Goal: Task Accomplishment & Management: Manage account settings

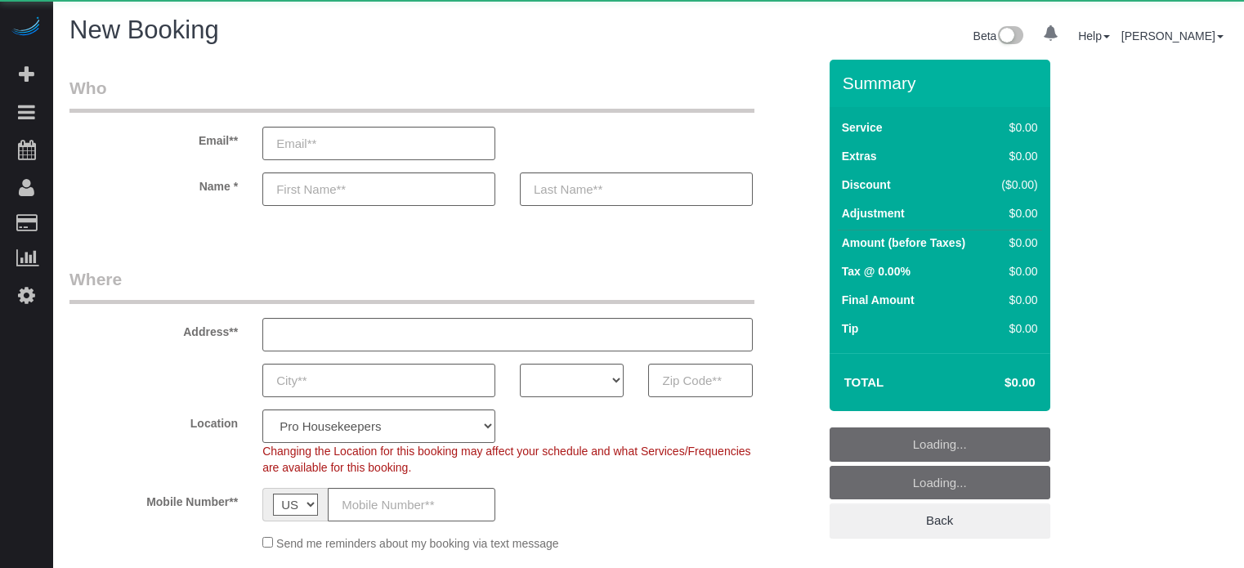
select select "number:9"
select select "object:1287"
select select "4"
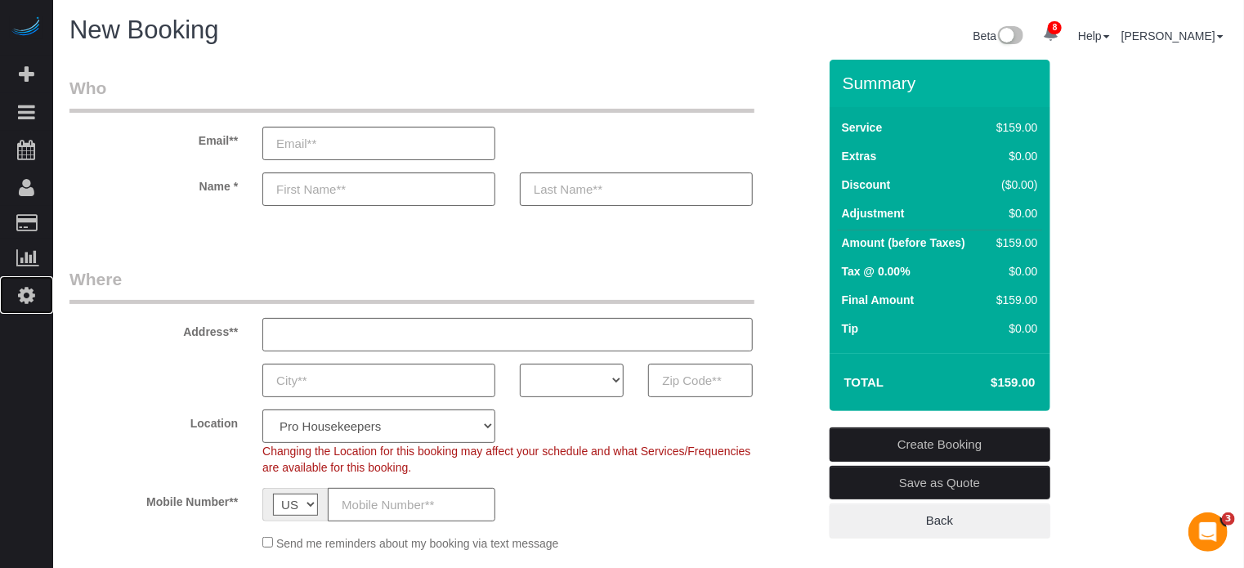
click at [25, 294] on icon at bounding box center [26, 295] width 17 height 20
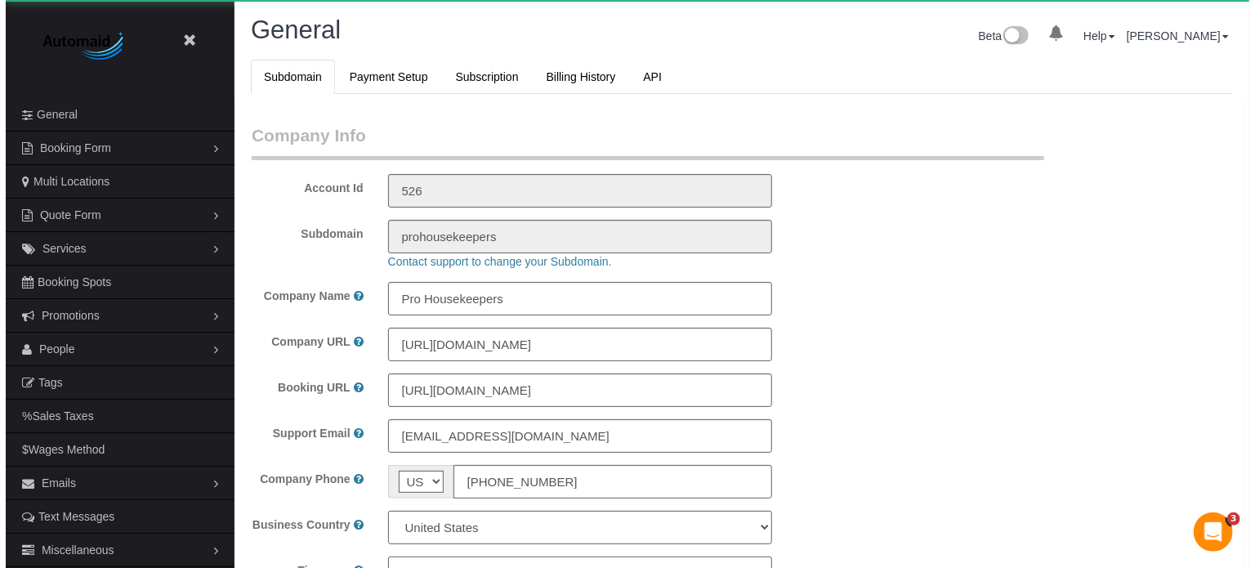
scroll to position [3633, 1244]
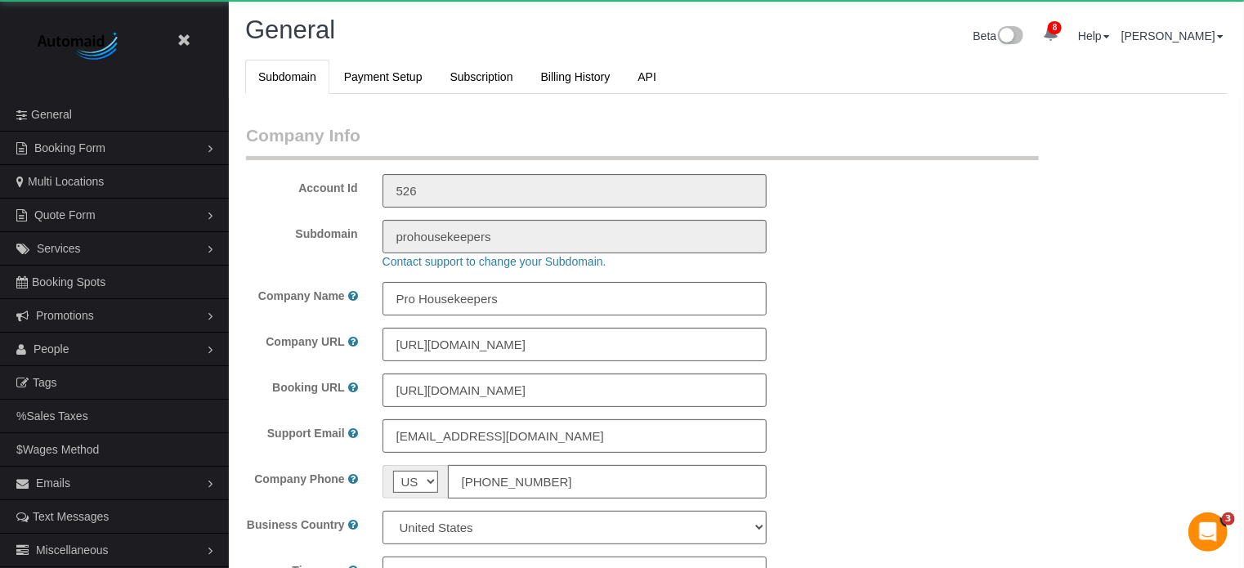
select select "1"
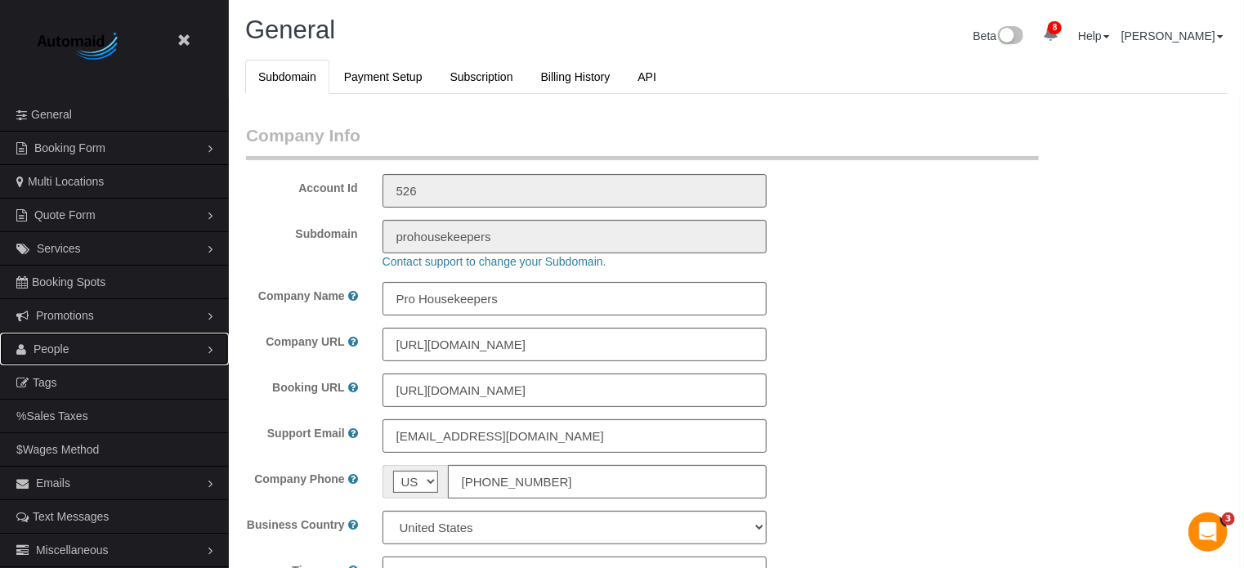
click at [66, 342] on span "People" at bounding box center [52, 348] width 36 height 13
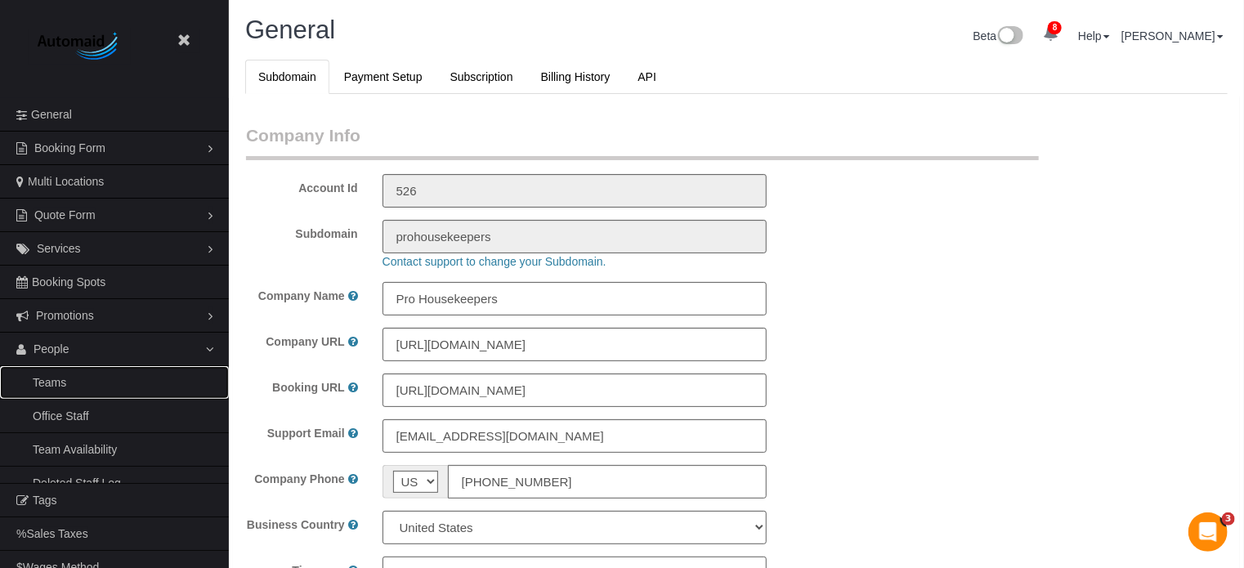
click at [66, 375] on link "Teams" at bounding box center [114, 382] width 229 height 33
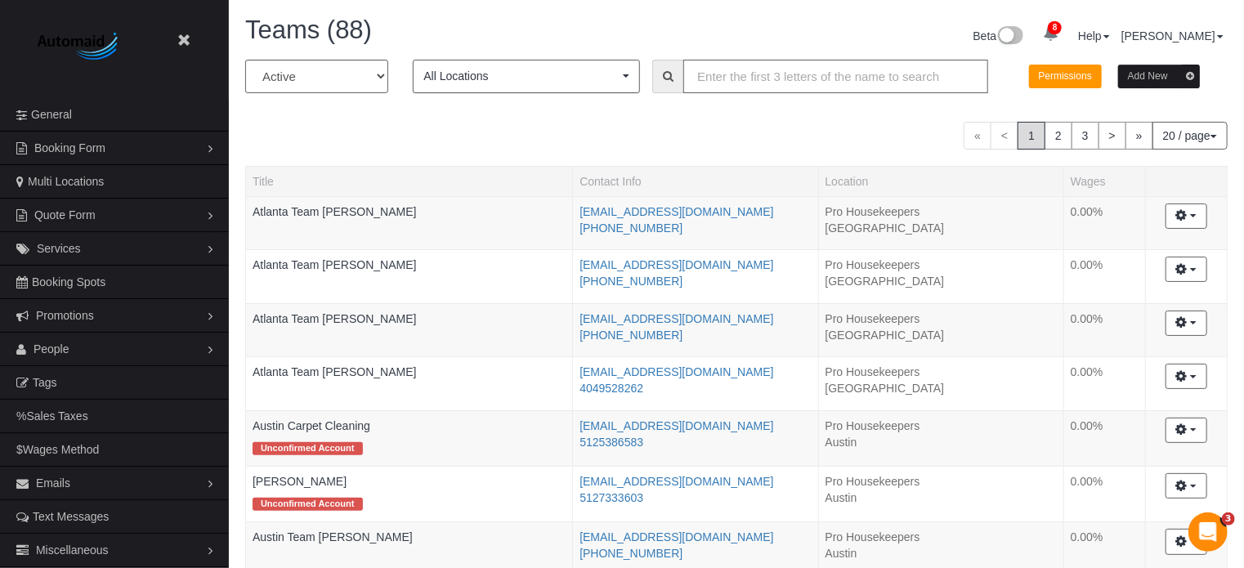
scroll to position [1392, 1244]
click at [856, 85] on input "text" at bounding box center [835, 77] width 305 height 34
type input "[GEOGRAPHIC_DATA]"
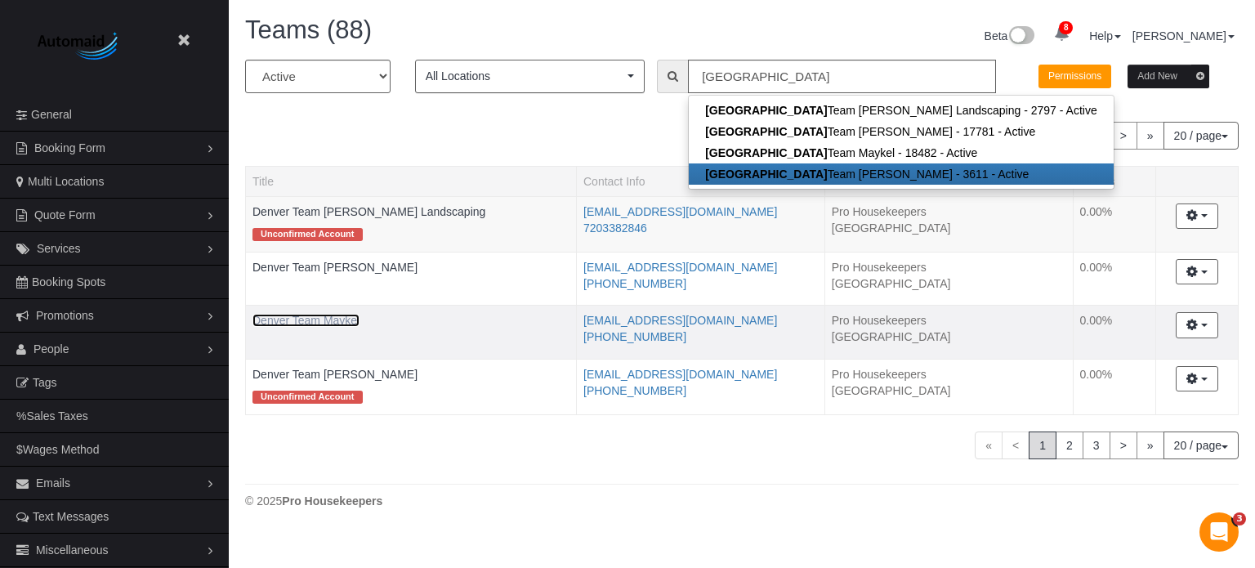
click at [336, 322] on link "Denver Team Maykel" at bounding box center [305, 320] width 107 height 13
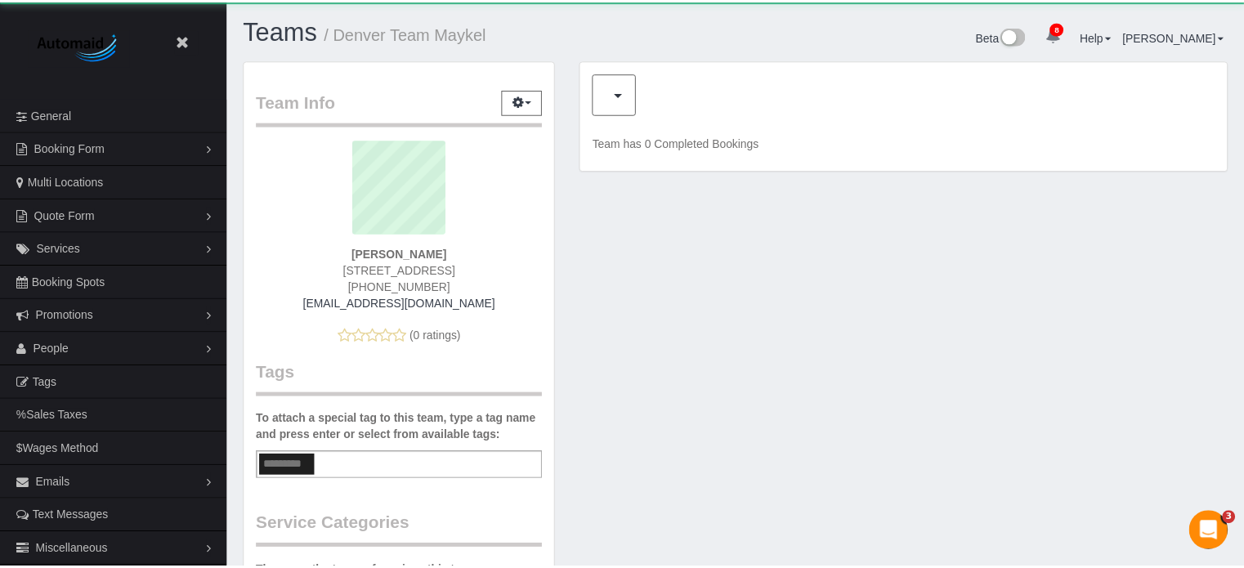
scroll to position [1074, 1244]
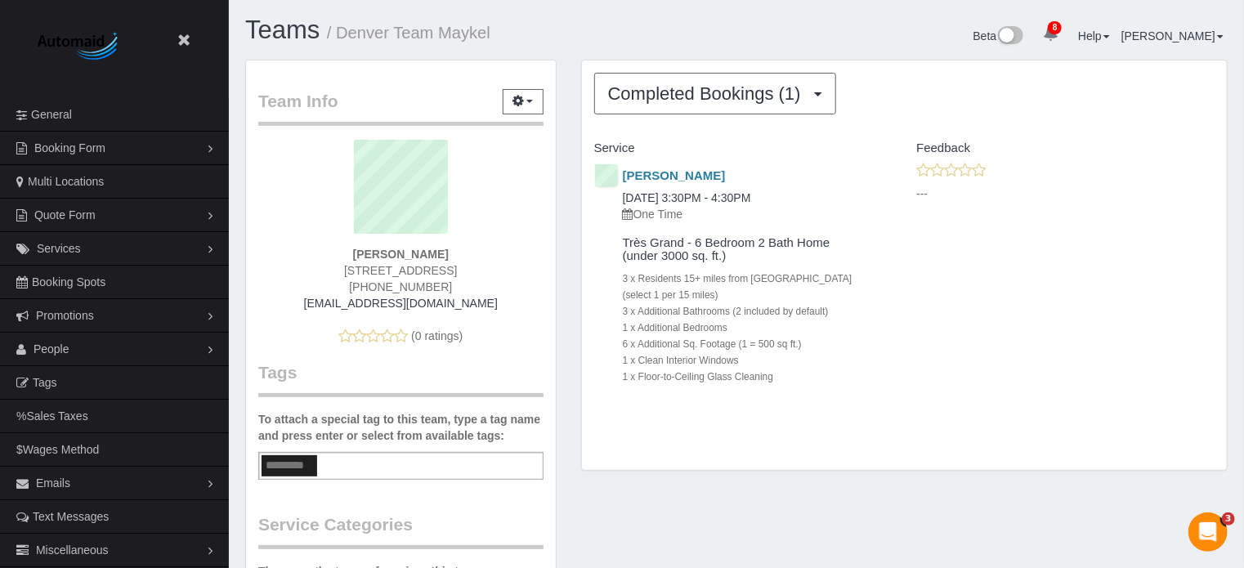
click at [409, 284] on span "[PHONE_NUMBER]" at bounding box center [400, 286] width 103 height 13
copy div "[PHONE_NUMBER]"
click at [1221, 379] on div "[PERSON_NAME] [DATE] 3:30PM - 4:30PM One Time Très Grand - 6 Bedroom 2 Bath Hom…" at bounding box center [904, 289] width 645 height 255
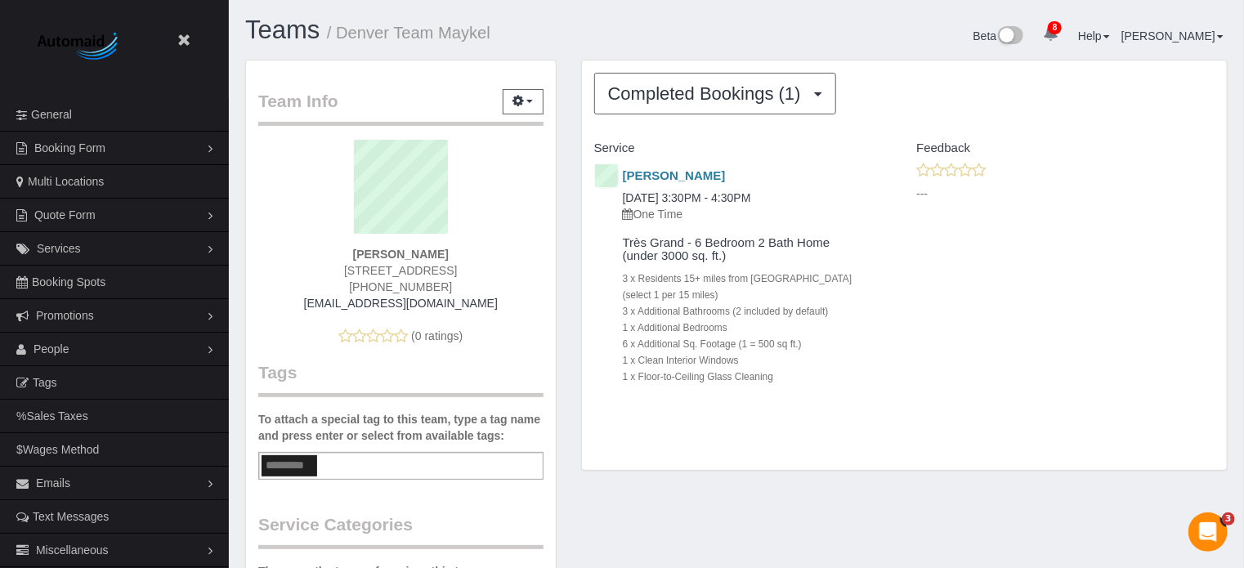
click at [569, 352] on div "Completed Bookings (1) Completed Bookings (1) Upcoming Bookings (0) Cancelled B…" at bounding box center [904, 274] width 671 height 428
click at [559, 274] on div "Team Info Edit Contact Info Send Message Send Welcome Email Email Preferences V…" at bounding box center [401, 540] width 336 height 961
click at [860, 471] on div "Completed Bookings (1) Completed Bookings (1) Upcoming Bookings (0) Cancelled B…" at bounding box center [904, 274] width 671 height 428
click at [567, 402] on div "Team Info Edit Contact Info Send Message Send Welcome Email Email Preferences V…" at bounding box center [401, 540] width 336 height 961
click at [567, 395] on div "Team Info Edit Contact Info Send Message Send Welcome Email Email Preferences V…" at bounding box center [401, 540] width 336 height 961
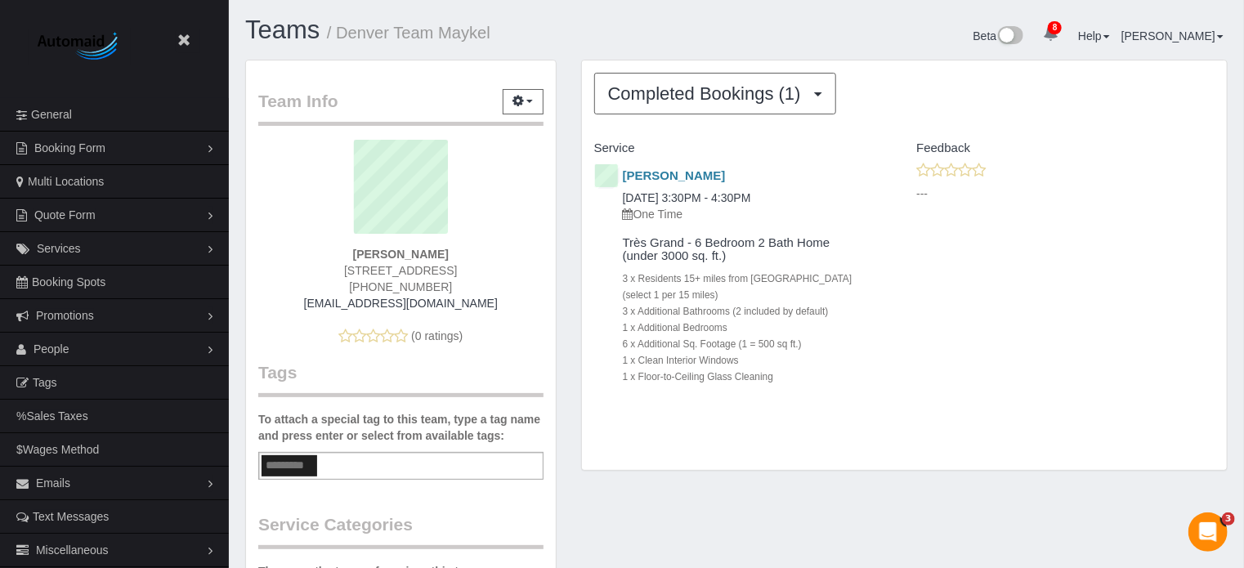
click at [567, 159] on div "Team Info Edit Contact Info Send Message Send Welcome Email Email Preferences V…" at bounding box center [401, 540] width 336 height 961
drag, startPoint x: 570, startPoint y: 166, endPoint x: 739, endPoint y: 366, distance: 261.5
click at [739, 366] on div "Completed Bookings (1) Completed Bookings (1) Upcoming Bookings (0) Cancelled B…" at bounding box center [904, 274] width 671 height 428
click at [804, 377] on div "1 x Floor-to-Ceiling Glass Cleaning" at bounding box center [745, 376] width 245 height 16
drag, startPoint x: 757, startPoint y: 351, endPoint x: 624, endPoint y: 180, distance: 217.2
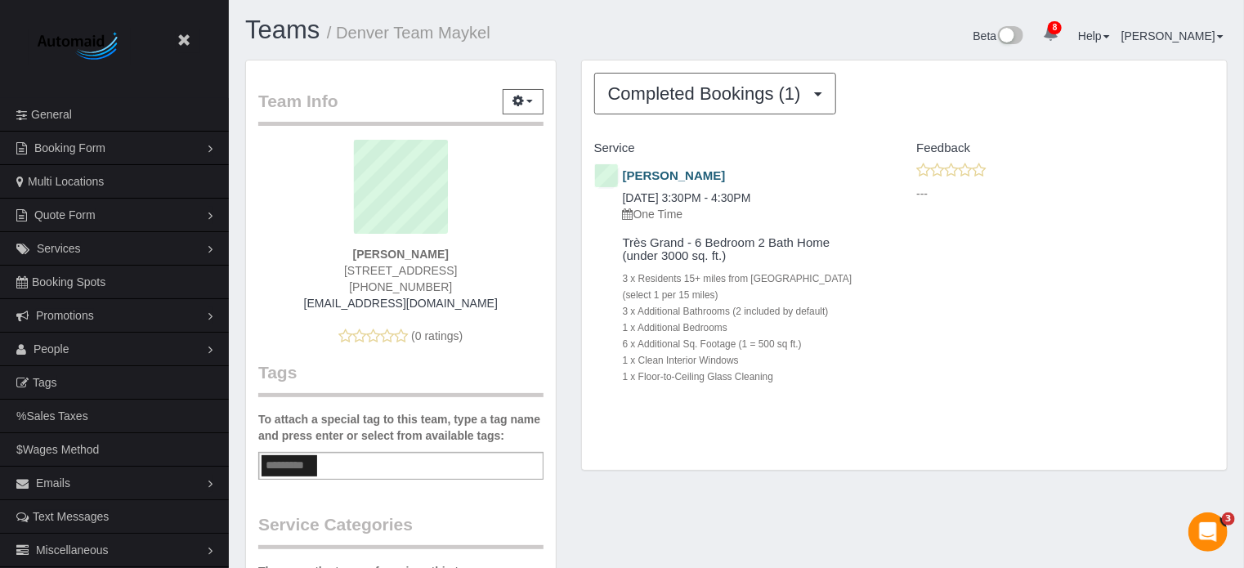
click at [624, 180] on div "[PERSON_NAME] [DATE] 3:30PM - 4:30PM One Time Très Grand - 6 Bedroom 2 Bath Hom…" at bounding box center [743, 289] width 323 height 255
click at [582, 176] on div "[PERSON_NAME] [DATE] 3:30PM - 4:30PM One Time" at bounding box center [731, 195] width 298 height 67
drag, startPoint x: 581, startPoint y: 176, endPoint x: 833, endPoint y: 375, distance: 321.2
click at [833, 375] on div "[PERSON_NAME] [DATE] 3:30PM - 4:30PM One Time Très Grand - 6 Bedroom 2 Bath Hom…" at bounding box center [743, 289] width 323 height 255
click at [833, 375] on div "1 x Floor-to-Ceiling Glass Cleaning" at bounding box center [745, 376] width 245 height 16
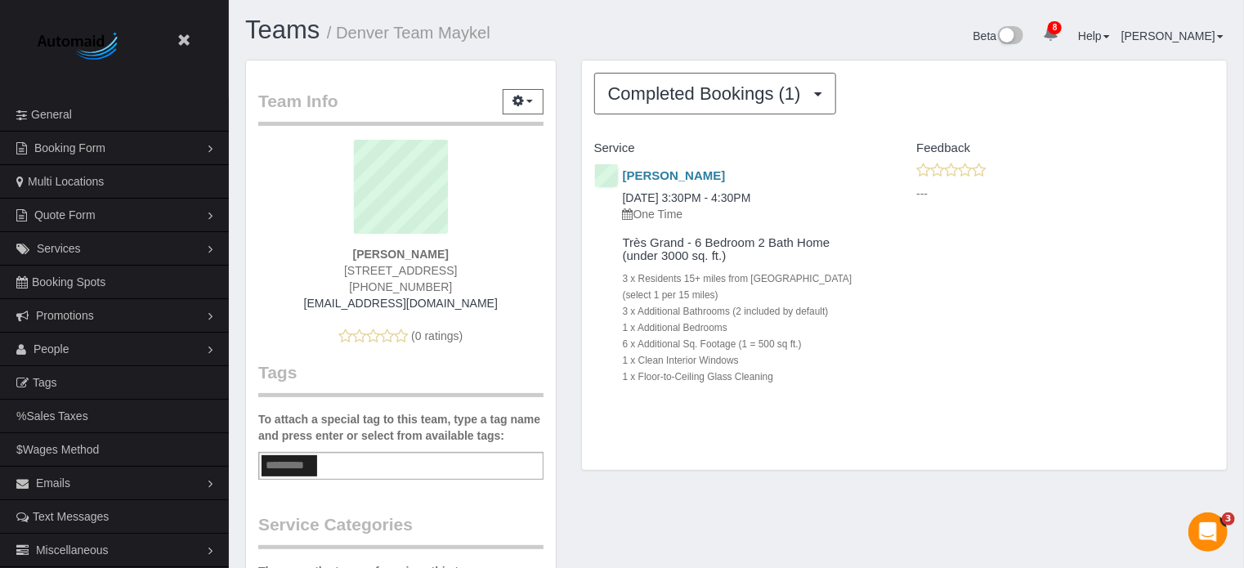
drag, startPoint x: 822, startPoint y: 380, endPoint x: 588, endPoint y: 142, distance: 333.4
click at [594, 142] on div "Service Feedback [PERSON_NAME] [DATE] 3:30PM - 4:30PM One Time Très Grand - 6 B…" at bounding box center [904, 276] width 620 height 283
drag, startPoint x: 1216, startPoint y: 396, endPoint x: 1204, endPoint y: 396, distance: 11.4
click at [1216, 396] on div "[PERSON_NAME] [DATE] 3:30PM - 4:30PM One Time Très Grand - 6 Bedroom 2 Bath Hom…" at bounding box center [904, 289] width 645 height 255
drag, startPoint x: 783, startPoint y: 382, endPoint x: 593, endPoint y: 153, distance: 297.7
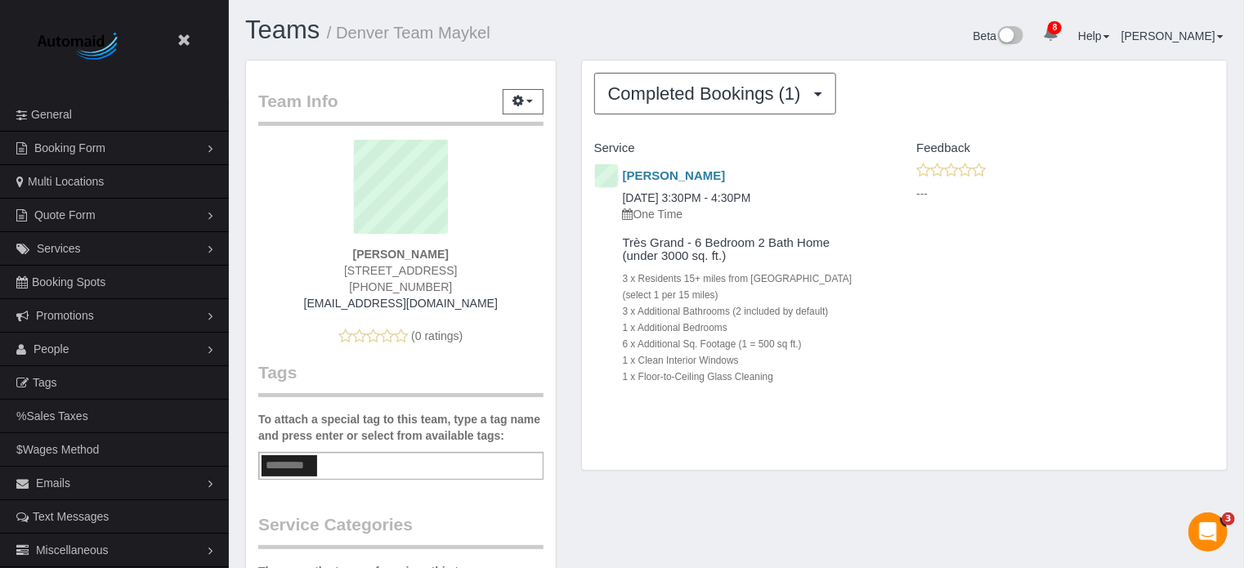
click at [594, 153] on div "Service Feedback [PERSON_NAME] [DATE] 3:30PM - 4:30PM One Time Très Grand - 6 B…" at bounding box center [904, 276] width 620 height 283
click at [582, 150] on div "Service" at bounding box center [743, 149] width 323 height 28
click at [1217, 437] on div "Completed Bookings (1) Completed Bookings (1) Upcoming Bookings (0) Cancelled B…" at bounding box center [904, 265] width 645 height 410
click at [1217, 175] on div "---" at bounding box center [1065, 185] width 323 height 47
